Goal: Find specific fact: Find contact information

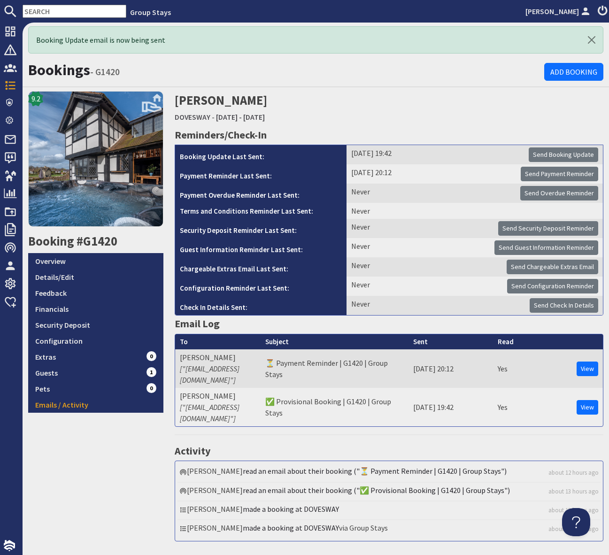
drag, startPoint x: 44, startPoint y: 12, endPoint x: 58, endPoint y: 13, distance: 14.2
click at [44, 12] on input "text" at bounding box center [75, 11] width 104 height 13
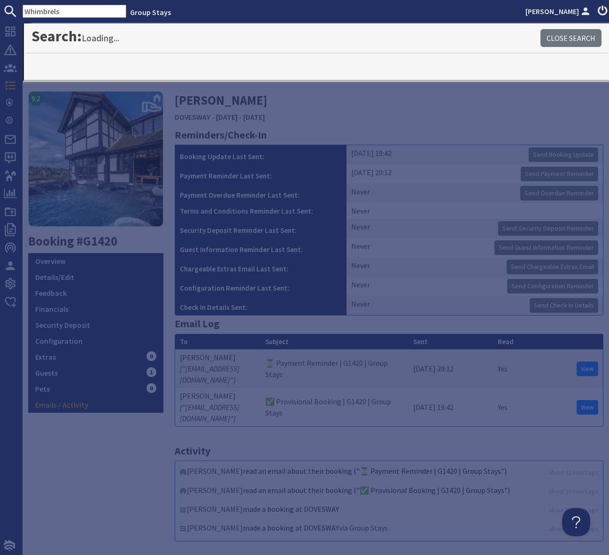
type input "Whimbrels"
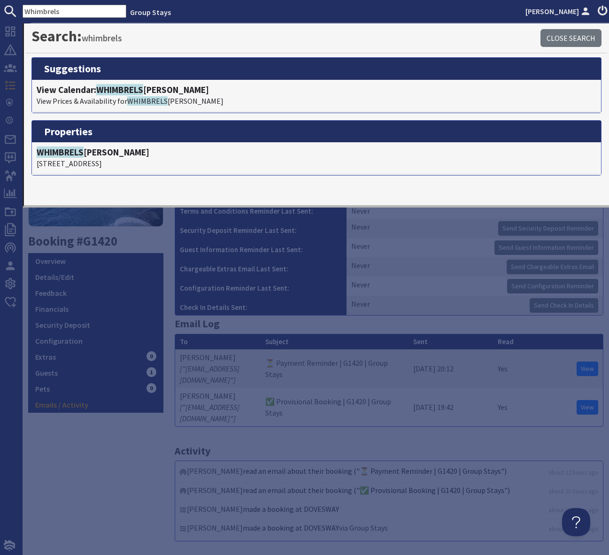
drag, startPoint x: 66, startPoint y: 14, endPoint x: 20, endPoint y: 11, distance: 46.1
click at [20, 11] on form "Whimbrels" at bounding box center [63, 11] width 126 height 13
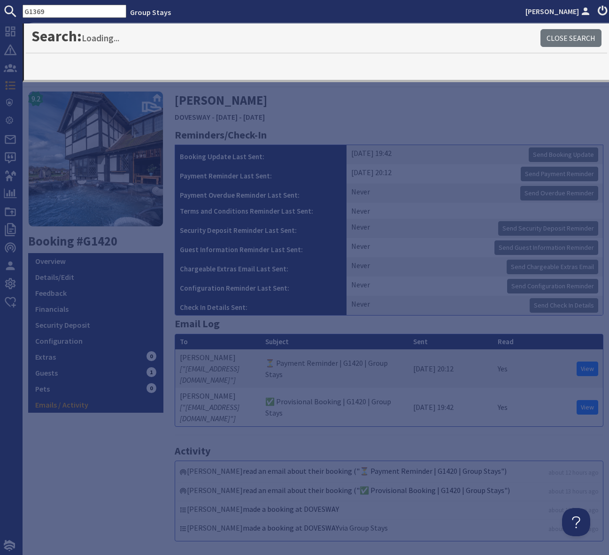
type input "G1369"
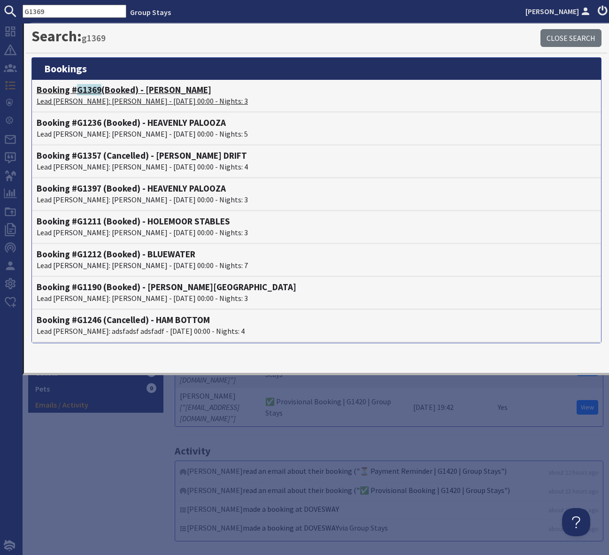
click at [168, 92] on h4 "Booking # G1369 (Booked) - WHIMBRELS [PERSON_NAME]" at bounding box center [316, 89] width 559 height 11
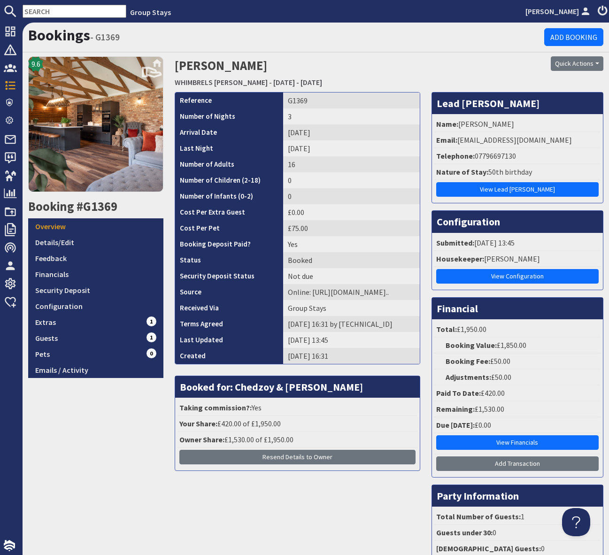
click at [542, 153] on li "Telephone: [PHONE_NUMBER]" at bounding box center [517, 156] width 166 height 16
click at [545, 140] on li "Email: [EMAIL_ADDRESS][DOMAIN_NAME]" at bounding box center [517, 140] width 166 height 16
drag, startPoint x: 545, startPoint y: 140, endPoint x: 456, endPoint y: 144, distance: 88.8
click at [456, 144] on li "Email: [EMAIL_ADDRESS][DOMAIN_NAME]" at bounding box center [517, 140] width 166 height 16
copy li "[EMAIL_ADDRESS][DOMAIN_NAME]"
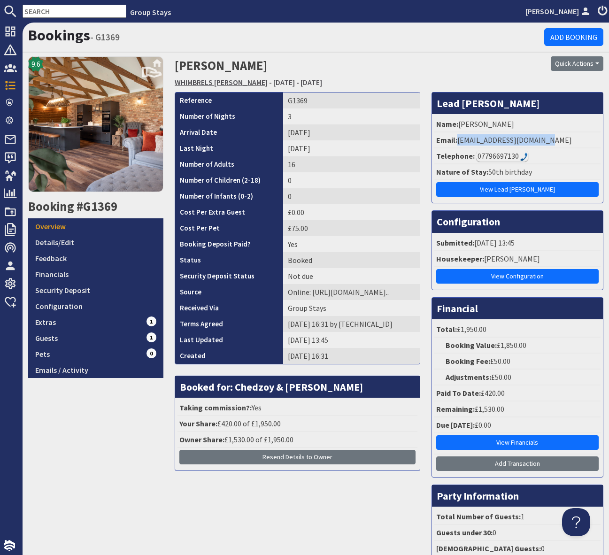
click at [220, 82] on link "WHIMBRELS [PERSON_NAME]" at bounding box center [221, 81] width 93 height 9
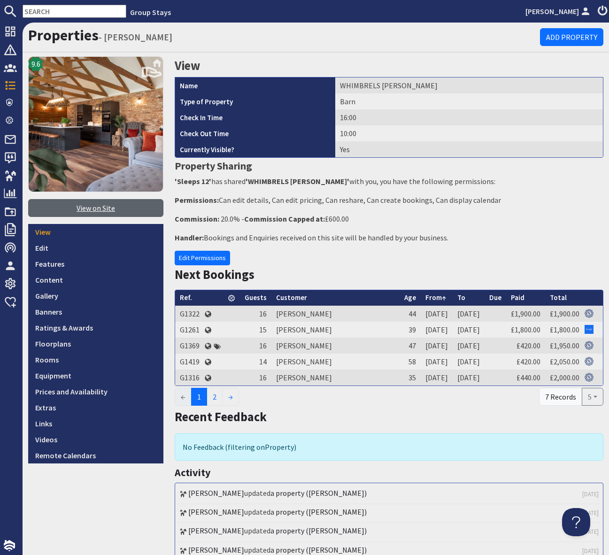
click at [91, 208] on link "View on Site" at bounding box center [95, 208] width 135 height 18
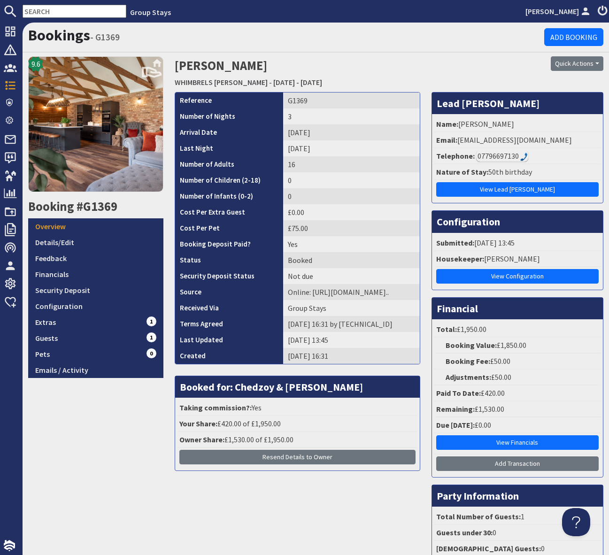
click at [552, 146] on li "Email: [EMAIL_ADDRESS][DOMAIN_NAME]" at bounding box center [517, 140] width 166 height 16
click at [557, 143] on li "Email: [EMAIL_ADDRESS][DOMAIN_NAME]" at bounding box center [517, 140] width 166 height 16
drag, startPoint x: 555, startPoint y: 138, endPoint x: 457, endPoint y: 143, distance: 97.7
click at [457, 143] on li "Email: [EMAIL_ADDRESS][DOMAIN_NAME]" at bounding box center [517, 140] width 166 height 16
copy li "[EMAIL_ADDRESS][DOMAIN_NAME]"
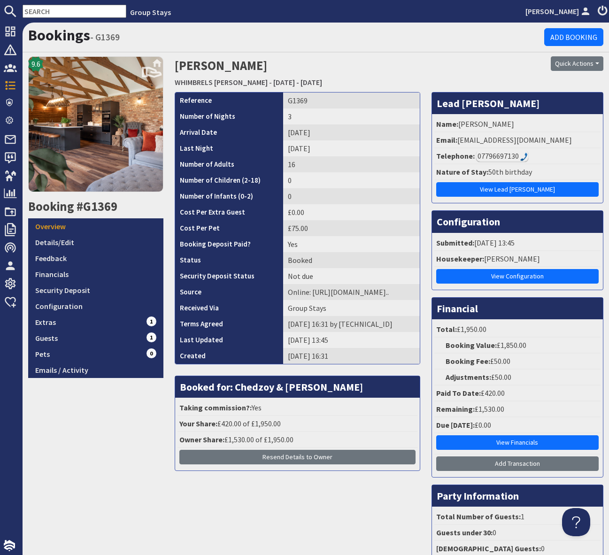
click at [55, 15] on input "text" at bounding box center [75, 11] width 104 height 13
click at [56, 10] on input "text" at bounding box center [75, 11] width 104 height 13
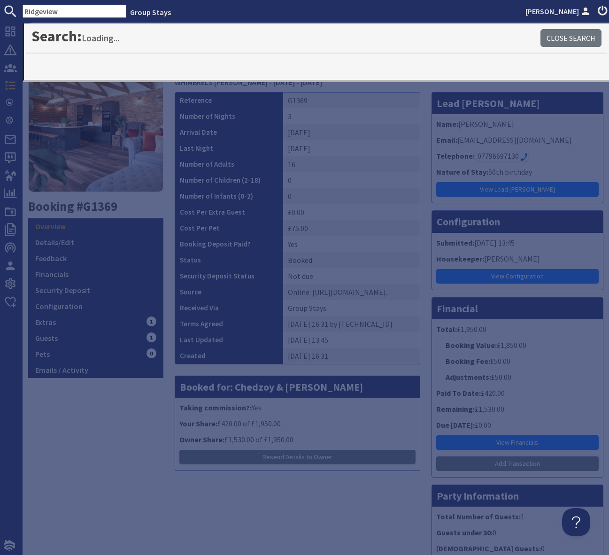
type input "Ridgeview"
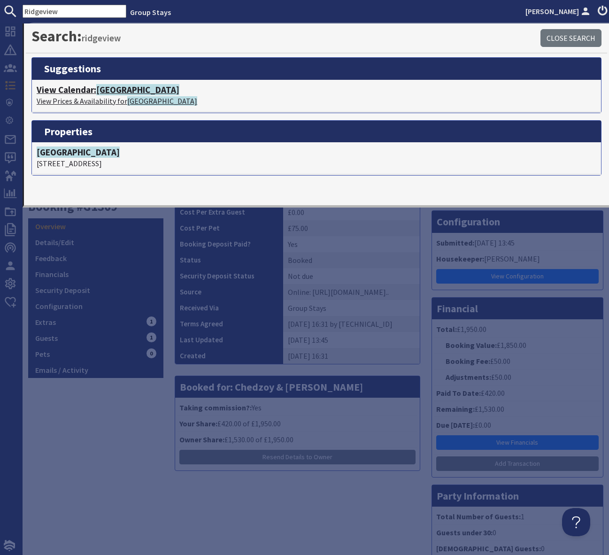
drag, startPoint x: 128, startPoint y: 90, endPoint x: 261, endPoint y: 116, distance: 135.3
click at [128, 91] on span "[GEOGRAPHIC_DATA]" at bounding box center [137, 89] width 83 height 11
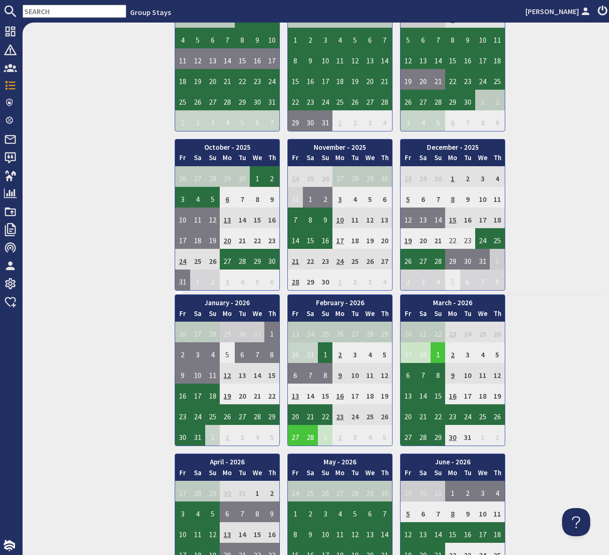
scroll to position [448, 0]
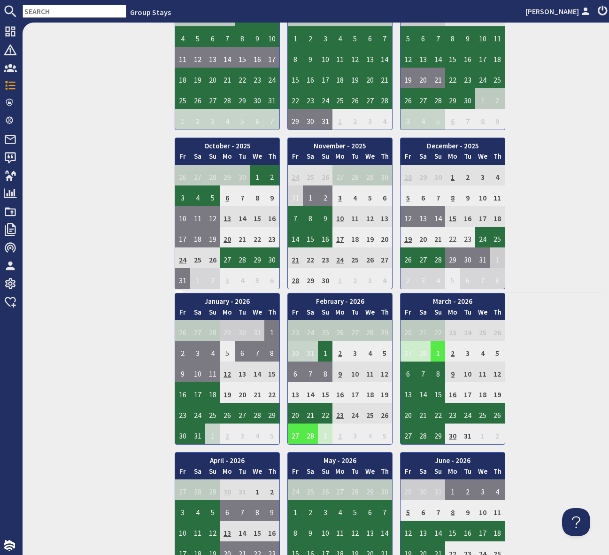
click at [298, 431] on td "27" at bounding box center [295, 433] width 15 height 21
click at [302, 477] on link "View booking" at bounding box center [290, 477] width 49 height 10
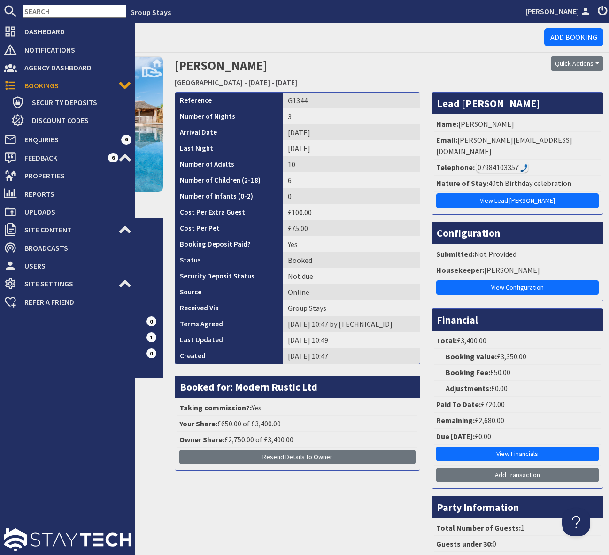
click at [101, 452] on div at bounding box center [67, 433] width 135 height 244
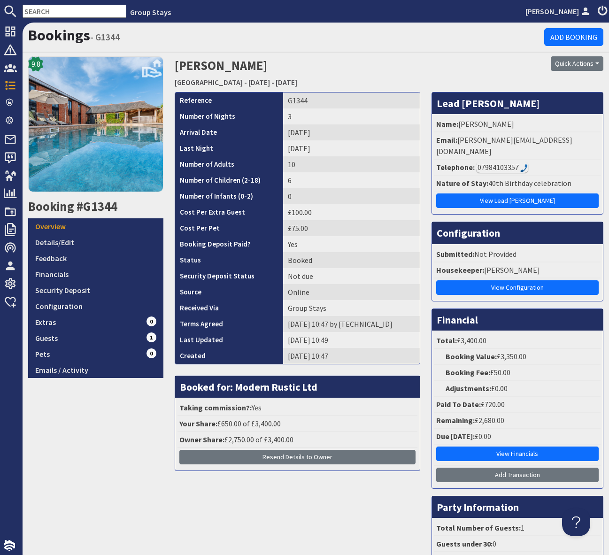
click at [133, 406] on div "9.8 Booking #G1344 Overview Details/Edit Feedback Financials Security Deposit C…" at bounding box center [96, 324] width 146 height 536
click at [199, 84] on link "[GEOGRAPHIC_DATA]" at bounding box center [209, 81] width 68 height 9
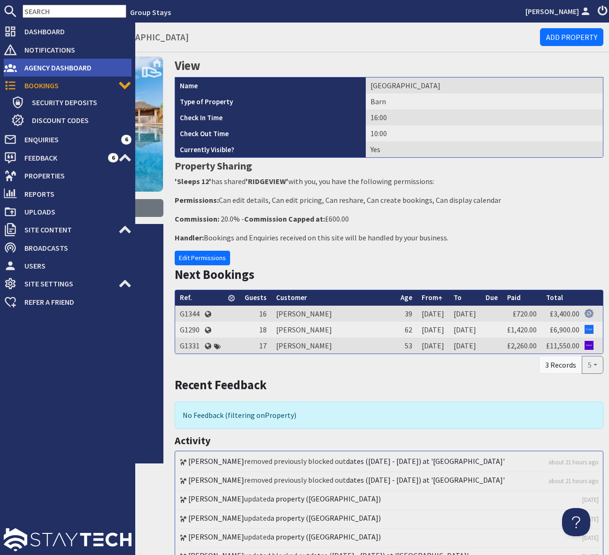
click at [89, 67] on span "Agency Dashboard" at bounding box center [74, 67] width 115 height 15
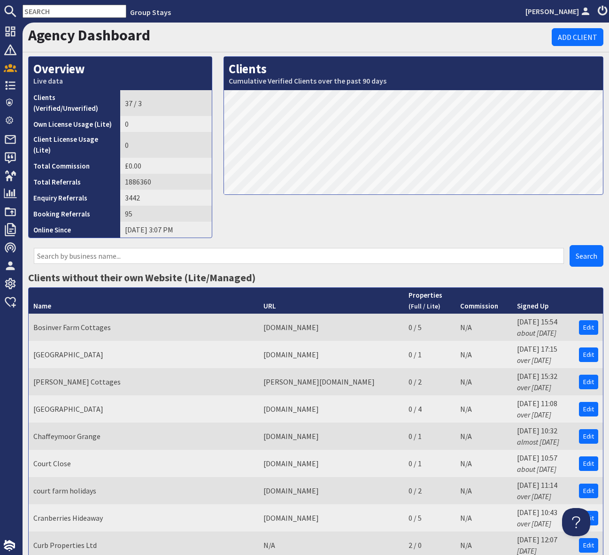
drag, startPoint x: 49, startPoint y: 247, endPoint x: 79, endPoint y: 245, distance: 29.6
click at [52, 248] on input "text" at bounding box center [299, 256] width 530 height 16
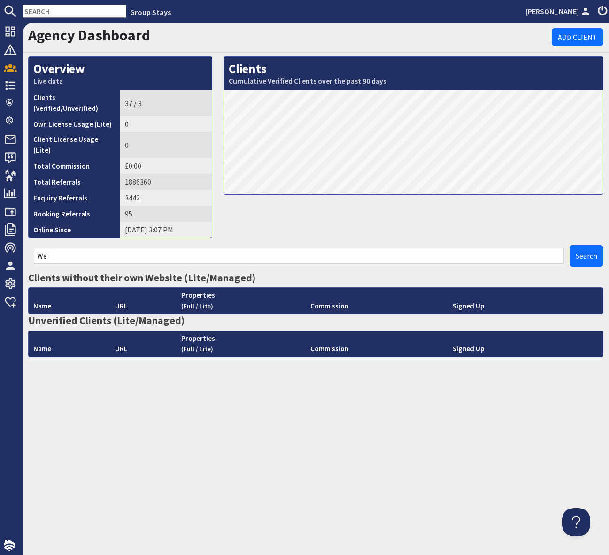
type input "W"
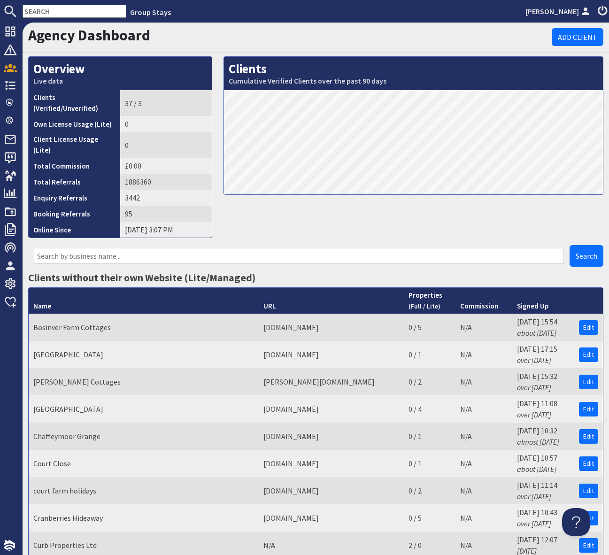
click at [329, 221] on div "Clients Cumulative Verified Clients over the past 90 days" at bounding box center [413, 150] width 391 height 189
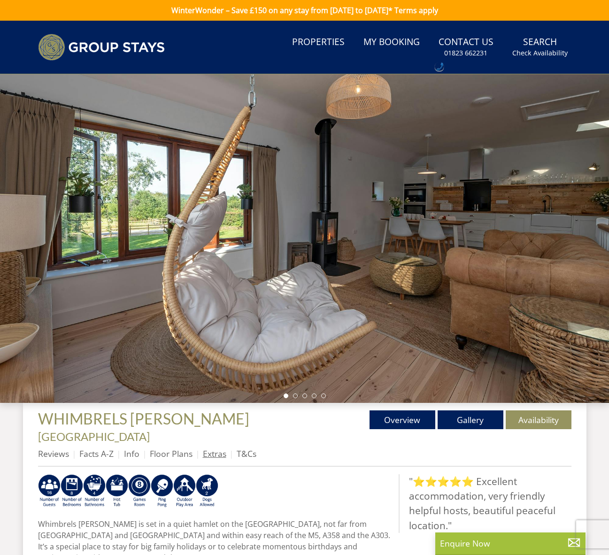
click at [216, 448] on link "Extras" at bounding box center [214, 453] width 23 height 11
